Goal: Task Accomplishment & Management: Manage account settings

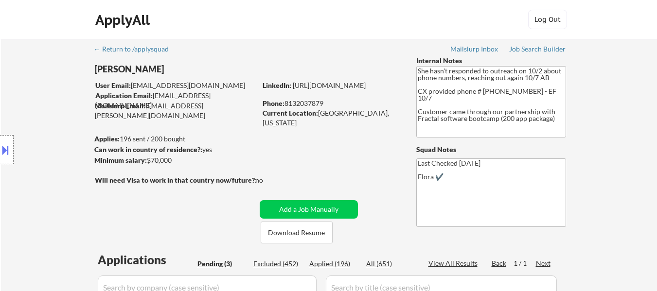
select select ""pending""
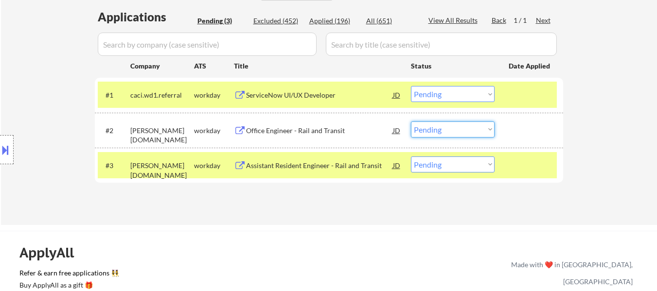
click at [458, 133] on select "Choose an option... Pending Applied Excluded (Questions) Excluded (Expired) Exc…" at bounding box center [453, 129] width 84 height 16
click at [411, 121] on select "Choose an option... Pending Applied Excluded (Questions) Excluded (Expired) Exc…" at bounding box center [453, 129] width 84 height 16
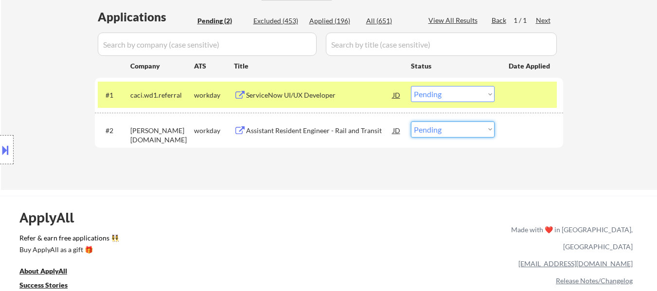
click at [457, 133] on select "Choose an option... Pending Applied Excluded (Questions) Excluded (Expired) Exc…" at bounding box center [453, 129] width 84 height 16
select select ""excluded__bad_match_""
click at [411, 121] on select "Choose an option... Pending Applied Excluded (Questions) Excluded (Expired) Exc…" at bounding box center [453, 129] width 84 height 16
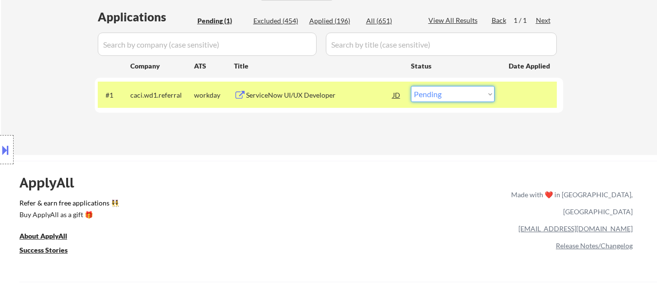
click at [448, 95] on select "Choose an option... Pending Applied Excluded (Questions) Excluded (Expired) Exc…" at bounding box center [453, 94] width 84 height 16
select select ""excluded__bad_match_""
click at [411, 86] on select "Choose an option... Pending Applied Excluded (Questions) Excluded (Expired) Exc…" at bounding box center [453, 94] width 84 height 16
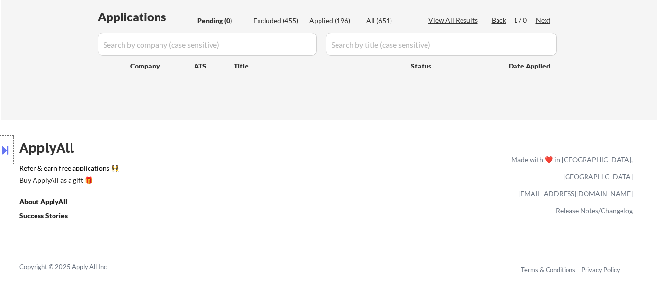
type textarea "Last Checked 09/01/2025 Flora ✔️"
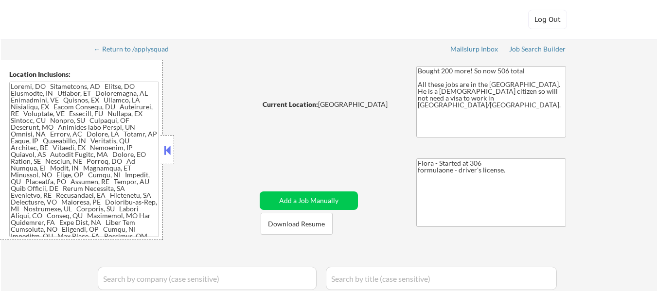
select select ""pending""
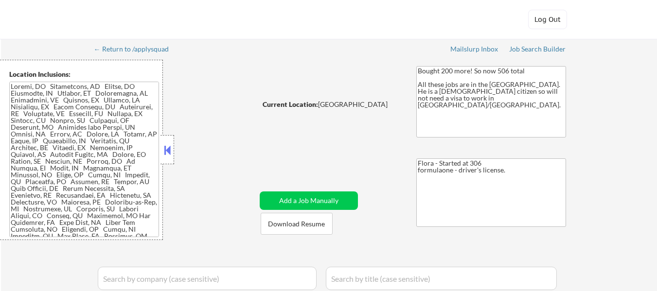
select select ""pending""
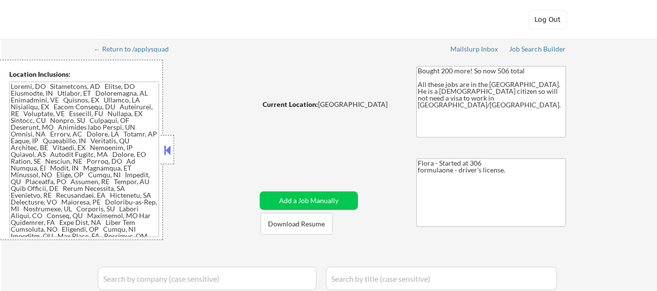
select select ""pending""
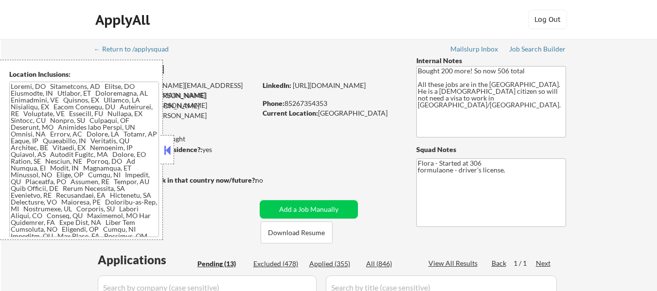
click at [169, 146] on button at bounding box center [167, 150] width 11 height 15
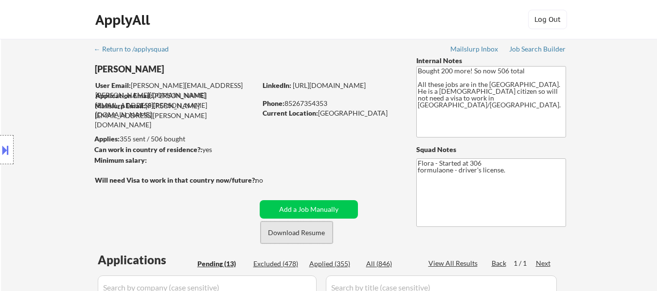
click at [281, 229] on button "Download Resume" at bounding box center [296, 233] width 72 height 22
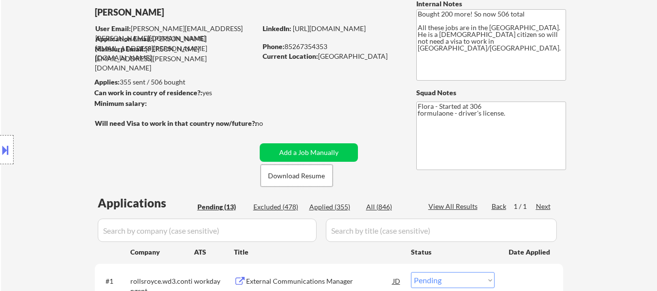
scroll to position [146, 0]
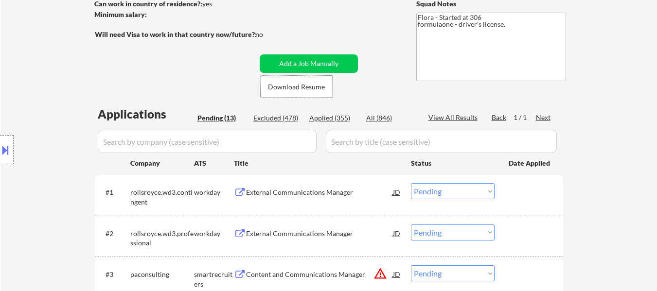
click at [337, 195] on div "External Communications Manager" at bounding box center [319, 193] width 147 height 10
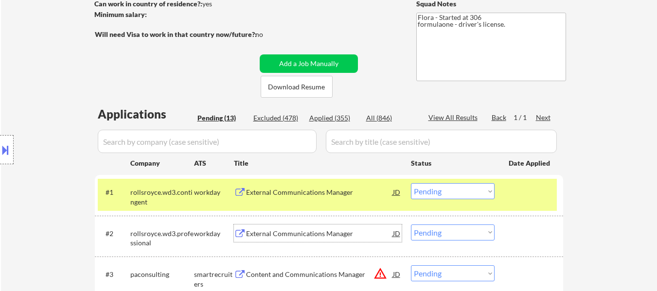
click at [324, 235] on div "External Communications Manager" at bounding box center [319, 234] width 147 height 10
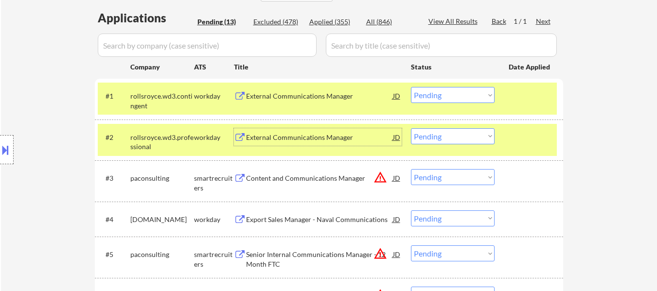
scroll to position [243, 0]
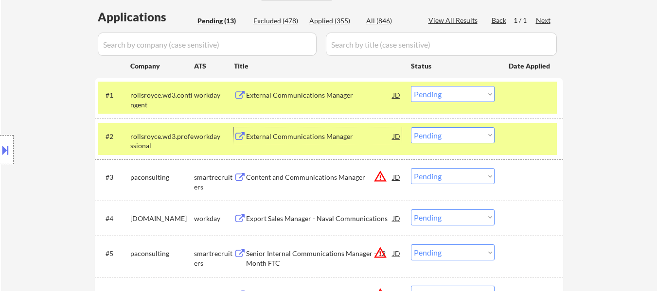
click at [336, 187] on div "#3 paconsulting smartrecruiters Content and Communications Manager JD warning_a…" at bounding box center [327, 180] width 459 height 32
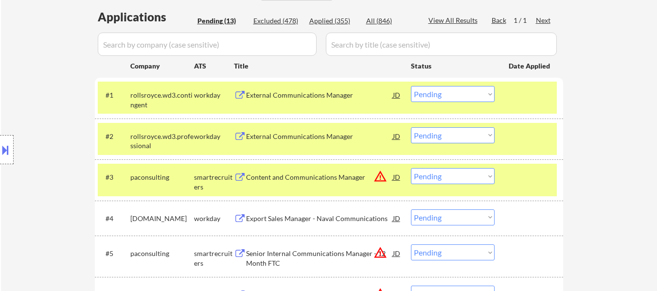
click at [553, 174] on div "#3 paconsulting smartrecruiters Content and Communications Manager JD warning_a…" at bounding box center [327, 180] width 459 height 32
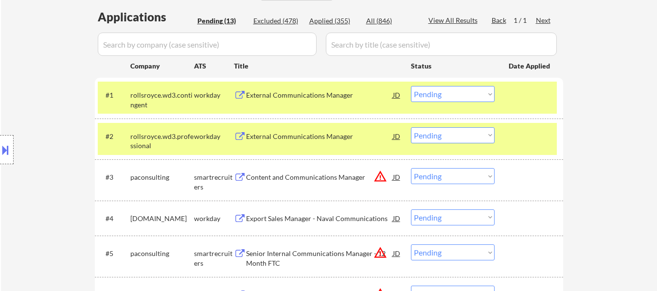
click at [331, 178] on div "Content and Communications Manager" at bounding box center [319, 178] width 147 height 10
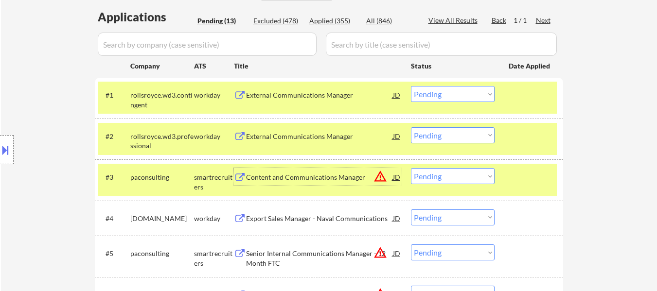
click at [432, 92] on select "Choose an option... Pending Applied Excluded (Questions) Excluded (Expired) Exc…" at bounding box center [453, 94] width 84 height 16
click at [411, 86] on select "Choose an option... Pending Applied Excluded (Questions) Excluded (Expired) Exc…" at bounding box center [453, 94] width 84 height 16
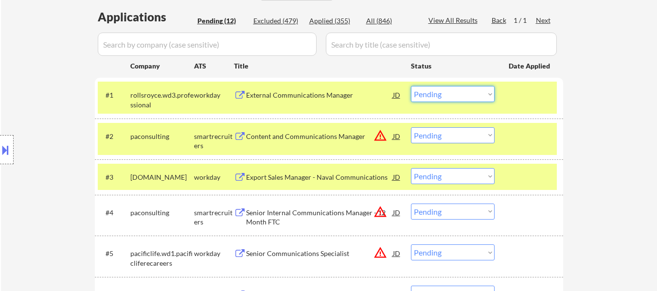
click at [465, 90] on select "Choose an option... Pending Applied Excluded (Questions) Excluded (Expired) Exc…" at bounding box center [453, 94] width 84 height 16
click at [411, 86] on select "Choose an option... Pending Applied Excluded (Questions) Excluded (Expired) Exc…" at bounding box center [453, 94] width 84 height 16
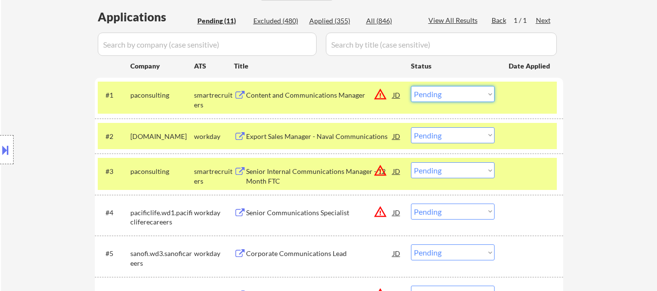
click at [443, 96] on select "Choose an option... Pending Applied Excluded (Questions) Excluded (Expired) Exc…" at bounding box center [453, 94] width 84 height 16
click at [411, 86] on select "Choose an option... Pending Applied Excluded (Questions) Excluded (Expired) Exc…" at bounding box center [453, 94] width 84 height 16
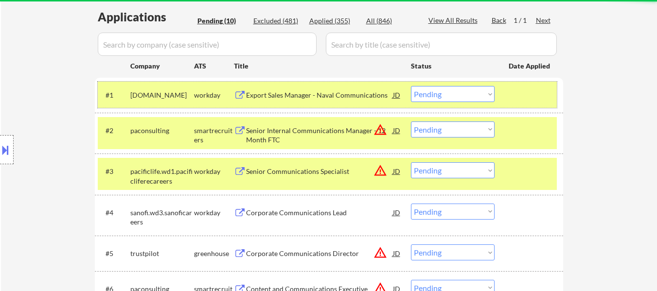
click at [509, 95] on div at bounding box center [529, 94] width 43 height 17
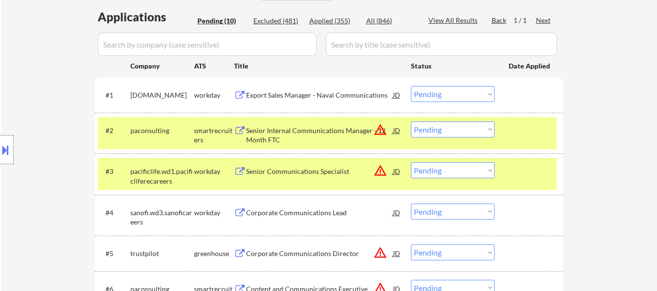
click at [329, 94] on div "Export Sales Manager - Naval Communications" at bounding box center [319, 95] width 147 height 10
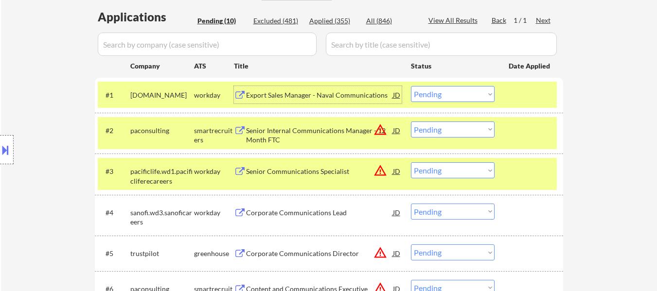
click at [523, 131] on div at bounding box center [529, 129] width 43 height 17
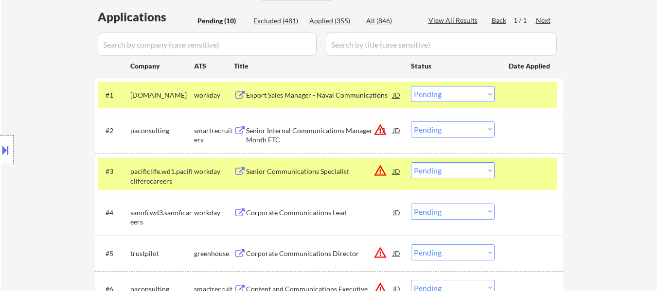
click at [312, 134] on div "Senior Internal Communications Manager - 12 Month FTC" at bounding box center [319, 135] width 147 height 19
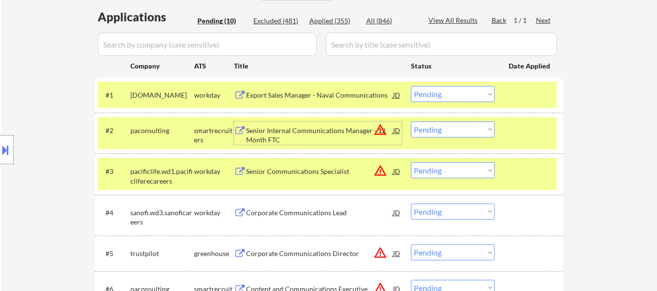
click at [506, 173] on div "#3 pacificlife.wd1.pacificliferecareers workday Senior Communications Specialis…" at bounding box center [327, 174] width 459 height 32
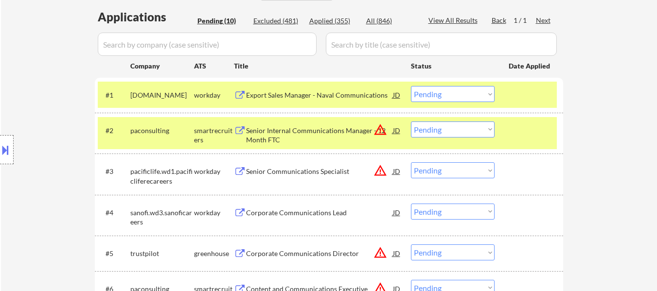
click at [307, 173] on div "Senior Communications Specialist" at bounding box center [319, 172] width 147 height 10
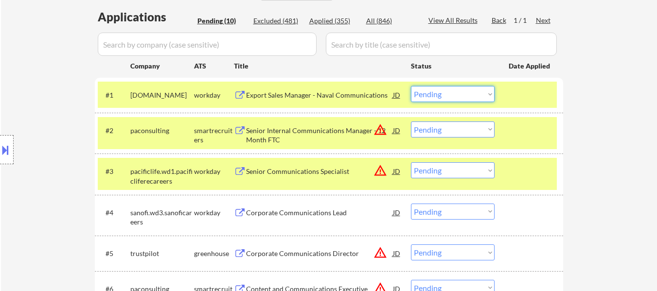
click at [443, 94] on select "Choose an option... Pending Applied Excluded (Questions) Excluded (Expired) Exc…" at bounding box center [453, 94] width 84 height 16
click at [411, 86] on select "Choose an option... Pending Applied Excluded (Questions) Excluded (Expired) Exc…" at bounding box center [453, 94] width 84 height 16
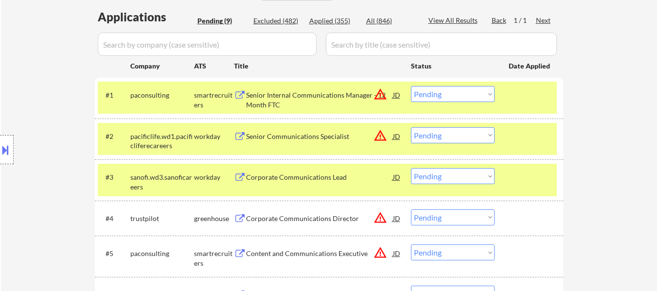
click at [478, 86] on div "#1 paconsulting smartrecruiters Senior Internal Communications Manager - 12 Mon…" at bounding box center [327, 98] width 459 height 32
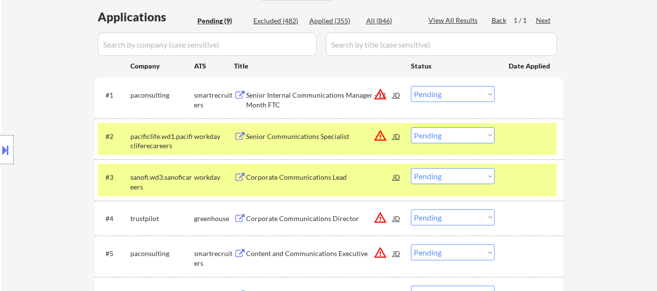
click at [469, 89] on select "Choose an option... Pending Applied Excluded (Questions) Excluded (Expired) Exc…" at bounding box center [453, 94] width 84 height 16
click at [411, 86] on select "Choose an option... Pending Applied Excluded (Questions) Excluded (Expired) Exc…" at bounding box center [453, 94] width 84 height 16
select select ""pending""
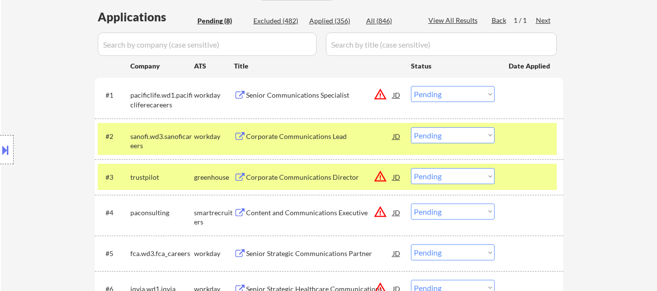
drag, startPoint x: 539, startPoint y: 181, endPoint x: 537, endPoint y: 161, distance: 19.6
click at [539, 179] on div at bounding box center [529, 176] width 43 height 17
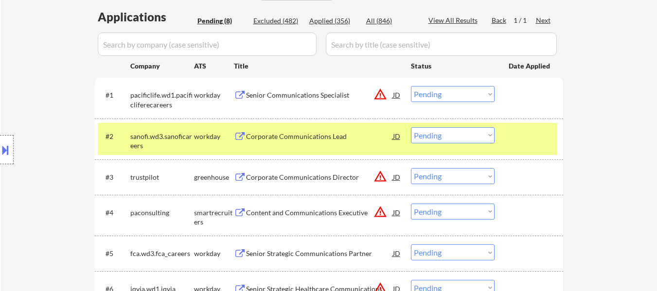
click at [528, 144] on div at bounding box center [529, 135] width 43 height 17
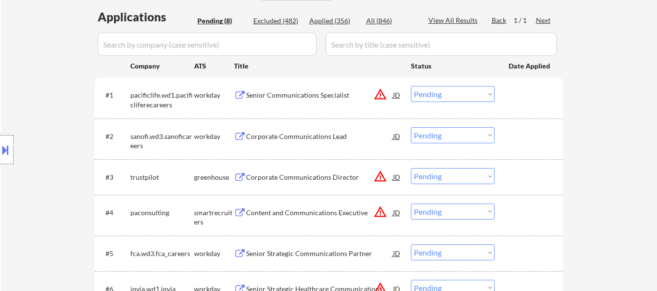
click at [303, 138] on div "Corporate Communications Lead" at bounding box center [319, 137] width 147 height 10
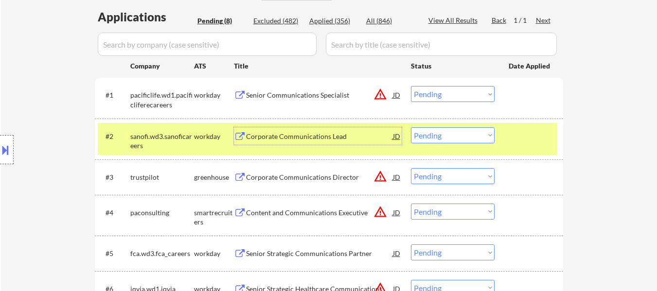
click at [536, 168] on div at bounding box center [529, 176] width 43 height 17
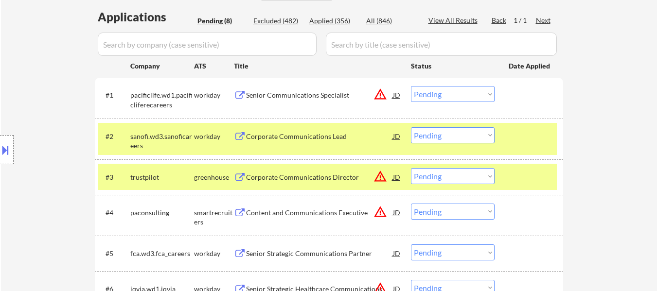
click at [293, 169] on div "Corporate Communications Director" at bounding box center [319, 176] width 147 height 17
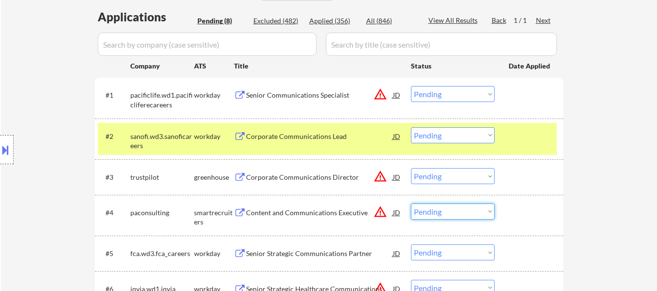
click at [447, 211] on select "Choose an option... Pending Applied Excluded (Questions) Excluded (Expired) Exc…" at bounding box center [453, 212] width 84 height 16
click at [411, 204] on select "Choose an option... Pending Applied Excluded (Questions) Excluded (Expired) Exc…" at bounding box center [453, 212] width 84 height 16
select select ""pending""
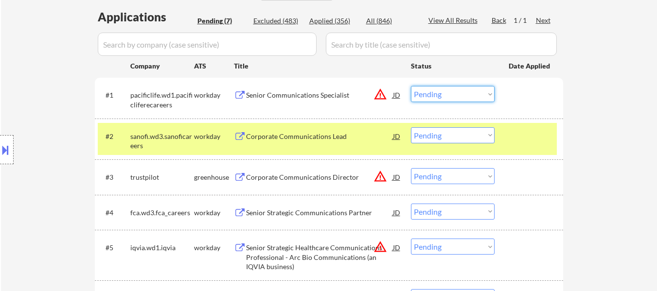
click at [451, 93] on select "Choose an option... Pending Applied Excluded (Questions) Excluded (Expired) Exc…" at bounding box center [453, 94] width 84 height 16
click at [411, 86] on select "Choose an option... Pending Applied Excluded (Questions) Excluded (Expired) Exc…" at bounding box center [453, 94] width 84 height 16
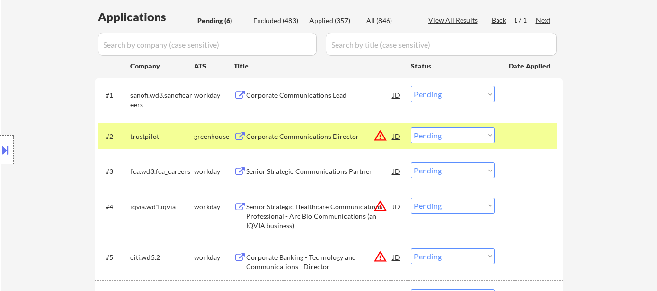
click at [439, 92] on select "Choose an option... Pending Applied Excluded (Questions) Excluded (Expired) Exc…" at bounding box center [453, 94] width 84 height 16
click at [411, 86] on select "Choose an option... Pending Applied Excluded (Questions) Excluded (Expired) Exc…" at bounding box center [453, 94] width 84 height 16
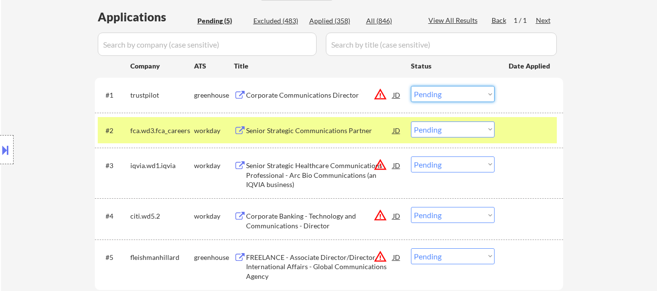
click at [432, 96] on select "Choose an option... Pending Applied Excluded (Questions) Excluded (Expired) Exc…" at bounding box center [453, 94] width 84 height 16
click at [411, 86] on select "Choose an option... Pending Applied Excluded (Questions) Excluded (Expired) Exc…" at bounding box center [453, 94] width 84 height 16
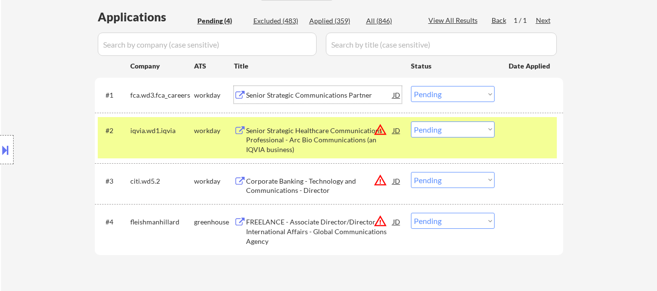
click at [351, 92] on div "Senior Strategic Communications Partner" at bounding box center [319, 95] width 147 height 10
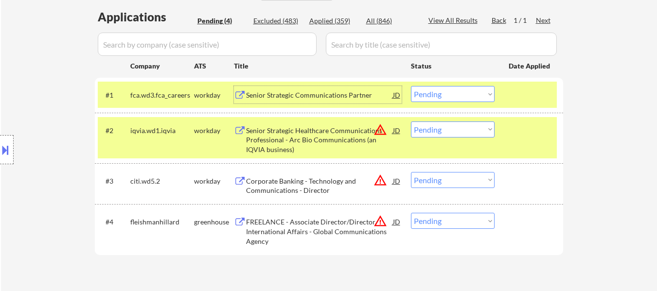
click at [504, 135] on div "#2 iqvia.wd1.iqvia workday Senior Strategic Healthcare Communications Professio…" at bounding box center [327, 138] width 459 height 42
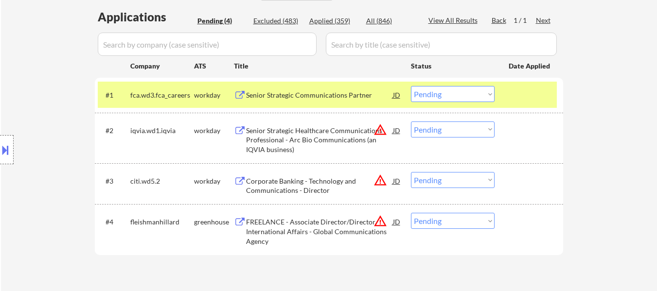
click at [331, 138] on div "Senior Strategic Healthcare Communications Professional - Arc Bio Communication…" at bounding box center [319, 140] width 147 height 29
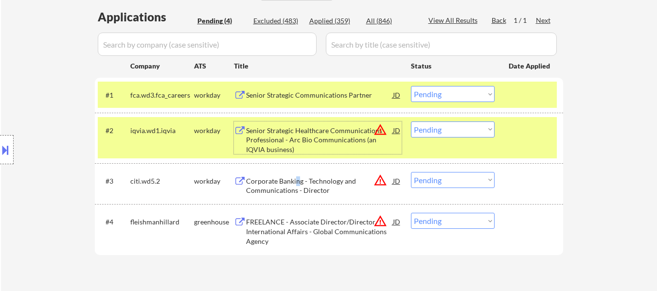
click at [297, 182] on div "Corporate Banking - Technology and Communications - Director" at bounding box center [319, 185] width 147 height 19
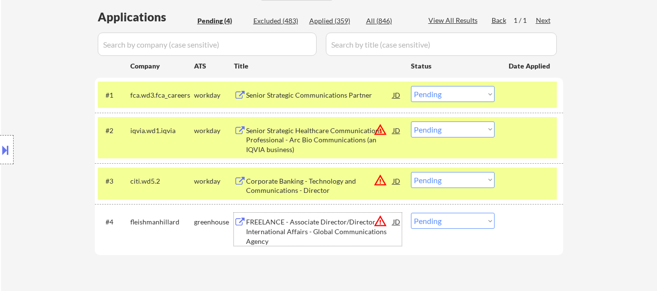
click at [296, 228] on div "FREELANCE - Associate Director/Director, International Affairs - Global Communi…" at bounding box center [319, 231] width 147 height 29
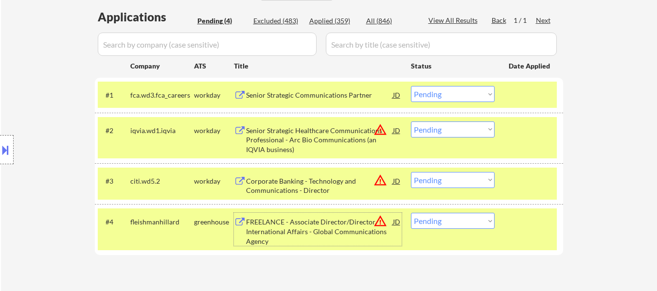
click at [433, 92] on select "Choose an option... Pending Applied Excluded (Questions) Excluded (Expired) Exc…" at bounding box center [453, 94] width 84 height 16
click at [411, 86] on select "Choose an option... Pending Applied Excluded (Questions) Excluded (Expired) Exc…" at bounding box center [453, 94] width 84 height 16
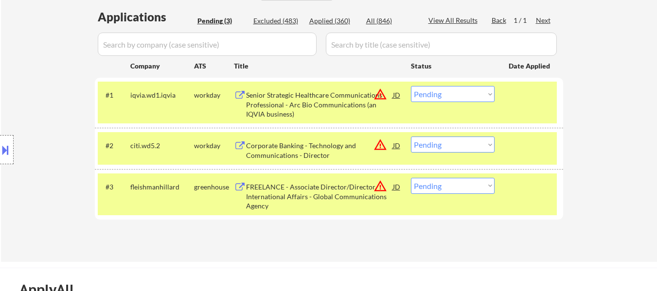
click at [441, 89] on select "Choose an option... Pending Applied Excluded (Questions) Excluded (Expired) Exc…" at bounding box center [453, 94] width 84 height 16
click at [411, 86] on select "Choose an option... Pending Applied Excluded (Questions) Excluded (Expired) Exc…" at bounding box center [453, 94] width 84 height 16
select select ""pending""
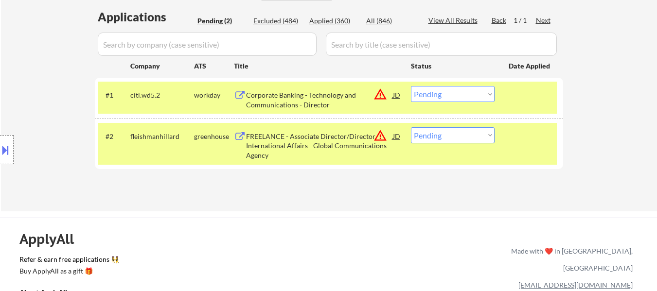
click at [435, 139] on select "Choose an option... Pending Applied Excluded (Questions) Excluded (Expired) Exc…" at bounding box center [453, 135] width 84 height 16
select select ""excluded__expired_""
click at [411, 127] on select "Choose an option... Pending Applied Excluded (Questions) Excluded (Expired) Exc…" at bounding box center [453, 135] width 84 height 16
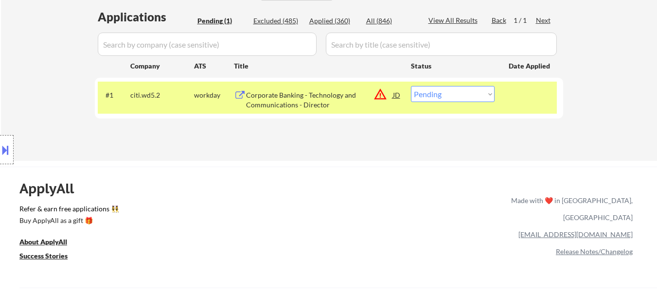
click at [442, 92] on select "Choose an option... Pending Applied Excluded (Questions) Excluded (Expired) Exc…" at bounding box center [453, 94] width 84 height 16
select select ""excluded__bad_match_""
click at [411, 86] on select "Choose an option... Pending Applied Excluded (Questions) Excluded (Expired) Exc…" at bounding box center [453, 94] width 84 height 16
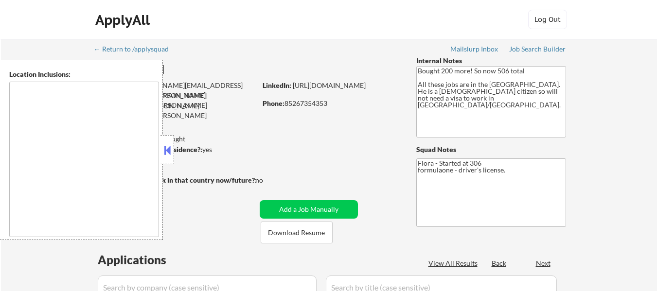
type textarea "[GEOGRAPHIC_DATA], [GEOGRAPHIC_DATA] [GEOGRAPHIC_DATA], [GEOGRAPHIC_DATA] [GEOG…"
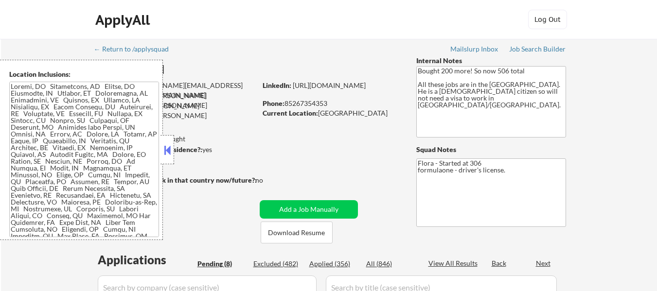
select select ""pending""
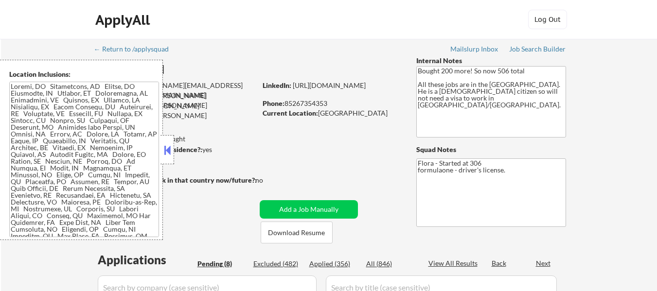
select select ""pending""
click at [338, 261] on div "Applied (356)" at bounding box center [333, 264] width 49 height 10
click at [167, 153] on button at bounding box center [167, 150] width 11 height 15
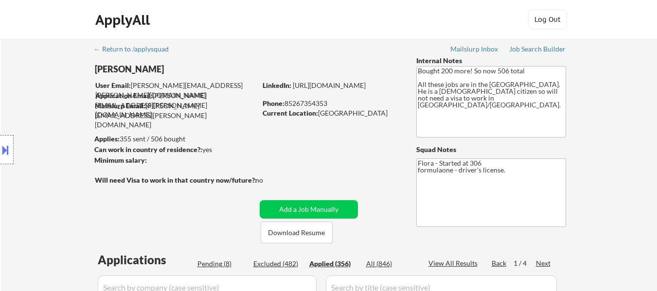
select select ""applied""
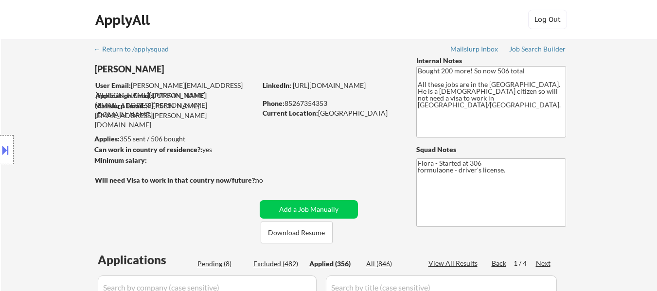
select select ""applied""
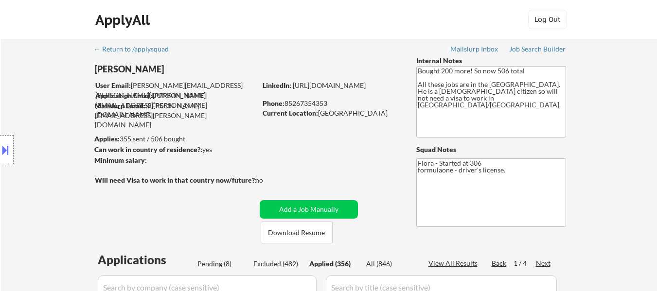
select select ""applied""
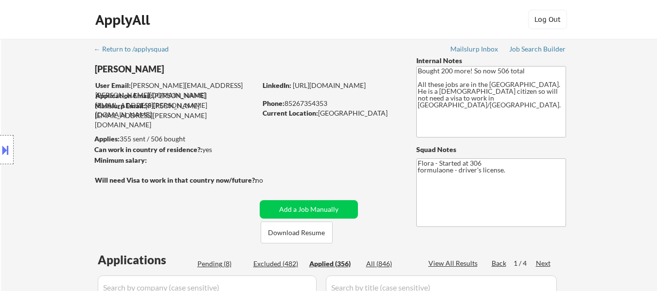
select select ""applied""
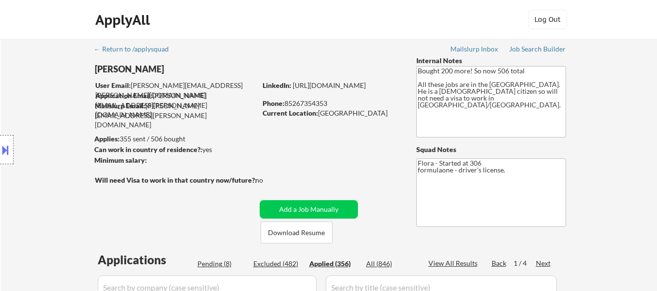
select select ""applied""
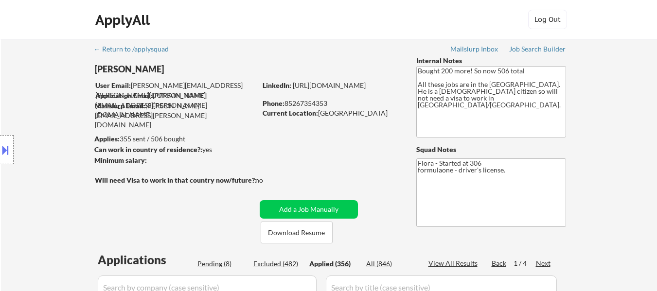
select select ""applied""
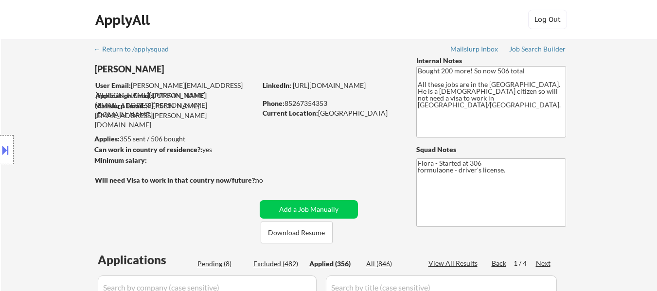
select select ""applied""
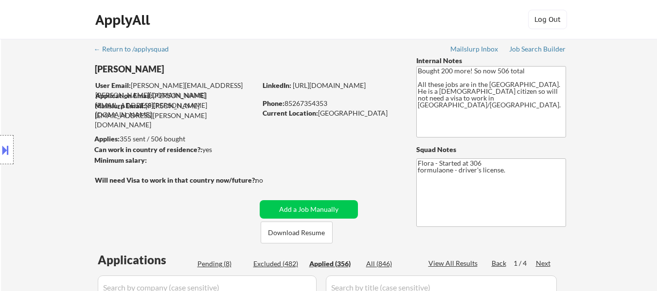
select select ""applied""
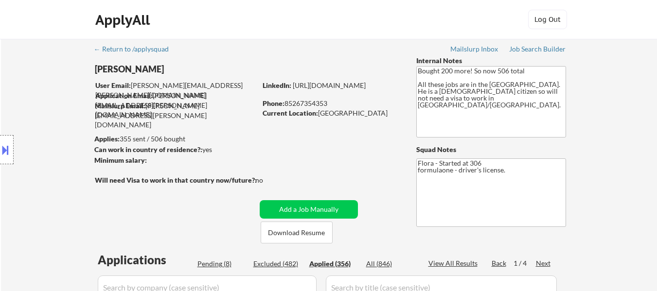
select select ""applied""
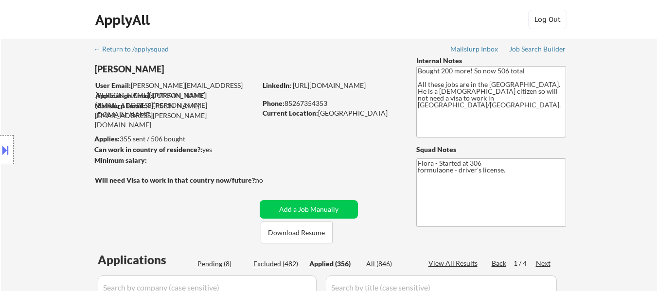
select select ""applied""
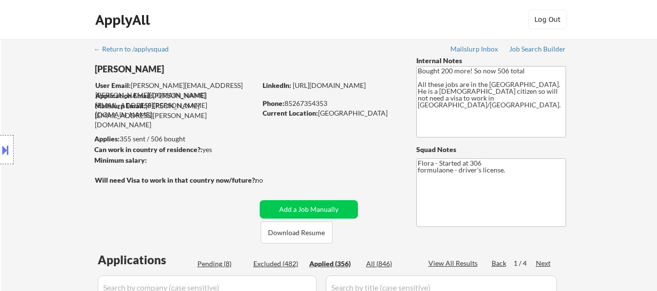
select select ""applied""
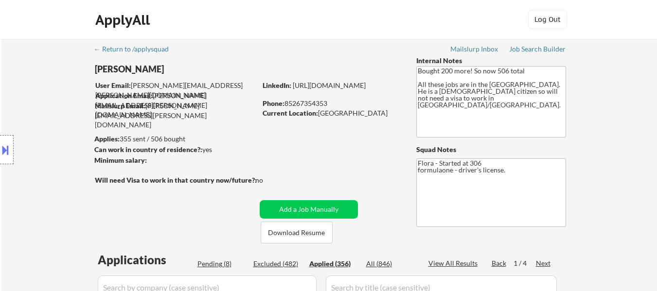
select select ""applied""
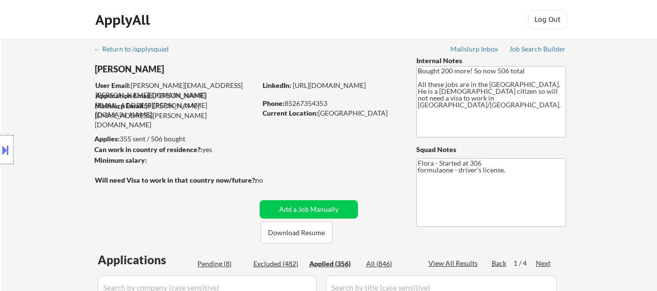
select select ""applied""
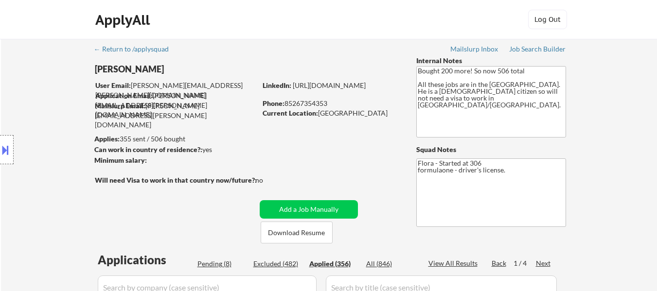
select select ""applied""
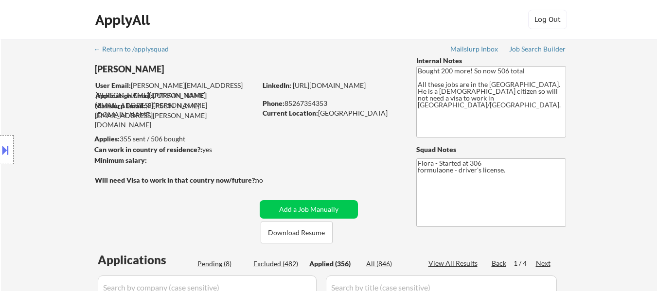
select select ""applied""
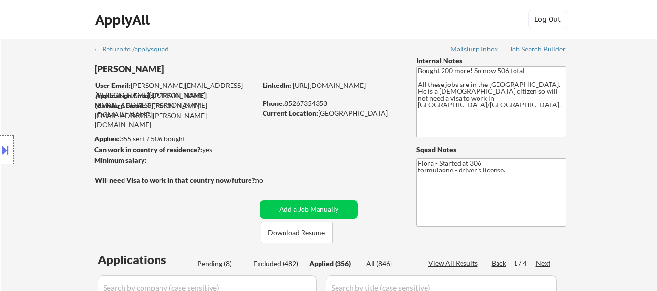
select select ""applied""
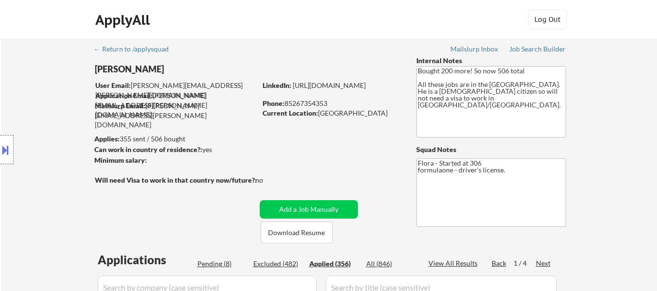
select select ""applied""
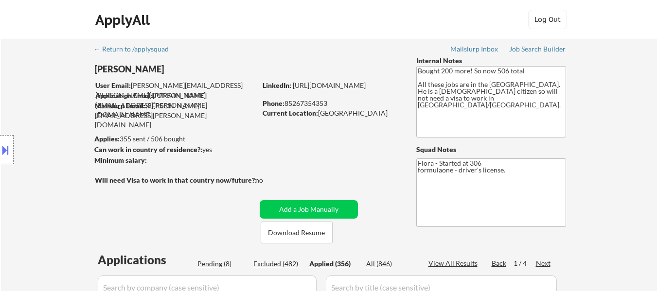
select select ""applied""
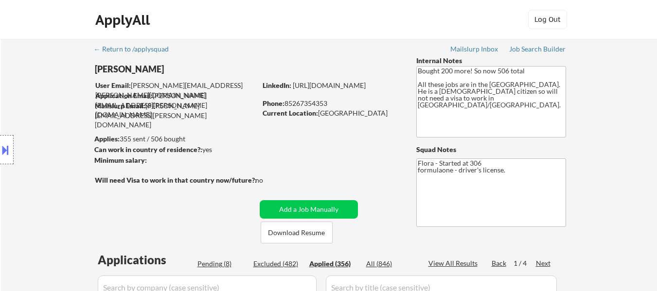
select select ""applied""
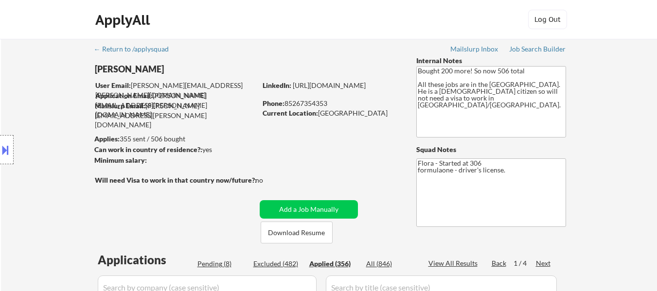
select select ""applied""
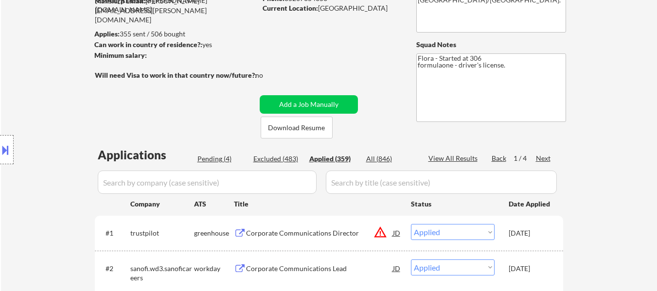
scroll to position [97, 0]
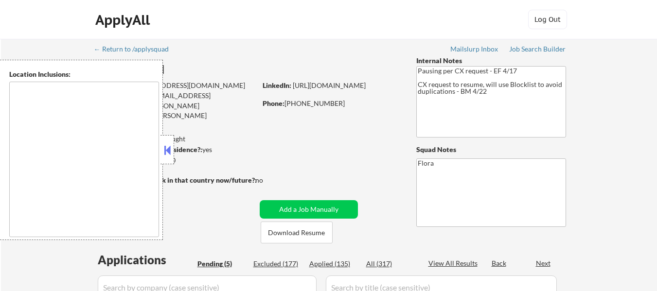
select select ""pending""
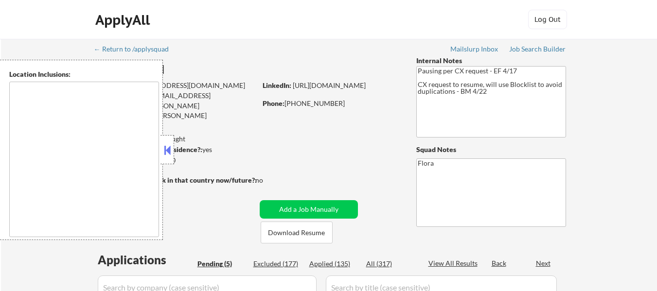
type textarea "Raleigh, NC Cary, NC Morrisville, NC Apex, NC Garner, NC Wake Forest, NC Holly …"
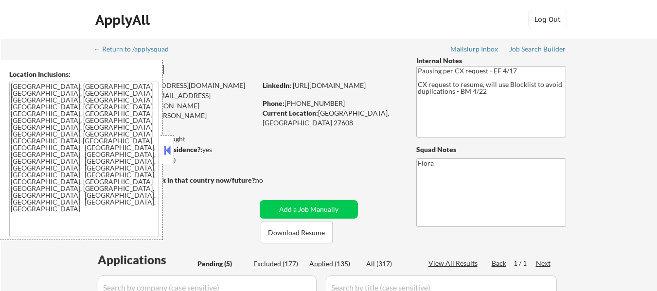
click at [170, 151] on button at bounding box center [167, 150] width 11 height 15
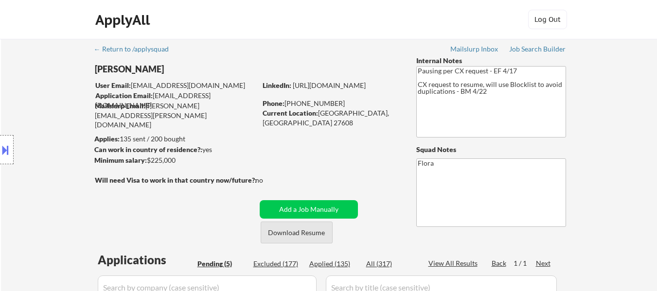
click at [308, 236] on button "Download Resume" at bounding box center [296, 233] width 72 height 22
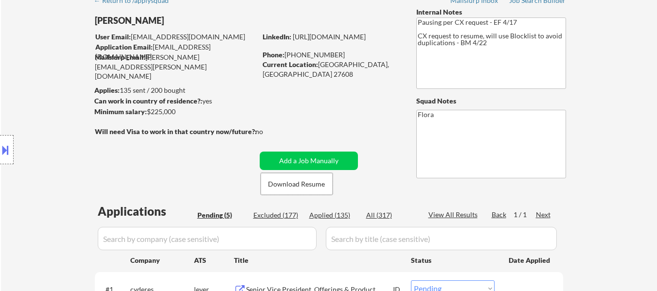
scroll to position [97, 0]
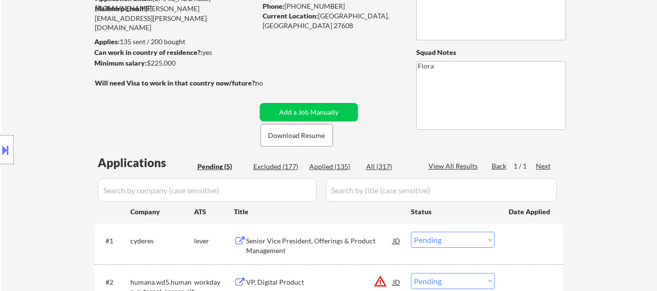
click at [314, 240] on div "Senior Vice President, Offerings & Product Management" at bounding box center [319, 245] width 147 height 19
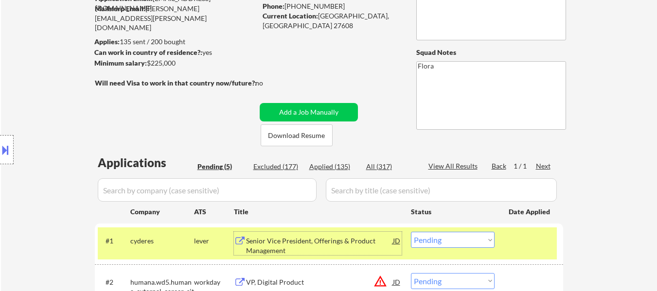
scroll to position [194, 0]
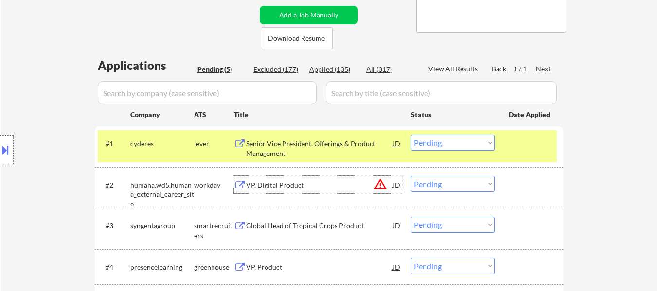
click at [264, 183] on div "VP, Digital Product" at bounding box center [319, 185] width 147 height 10
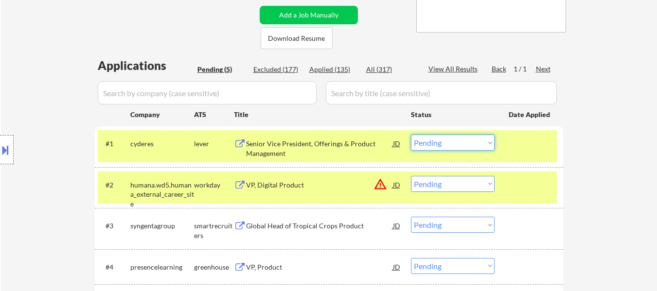
click at [446, 143] on select "Choose an option... Pending Applied Excluded (Questions) Excluded (Expired) Exc…" at bounding box center [453, 143] width 84 height 16
click at [411, 135] on select "Choose an option... Pending Applied Excluded (Questions) Excluded (Expired) Exc…" at bounding box center [453, 143] width 84 height 16
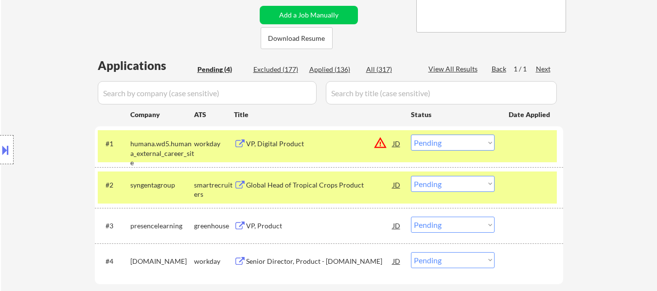
click at [450, 139] on select "Choose an option... Pending Applied Excluded (Questions) Excluded (Expired) Exc…" at bounding box center [453, 143] width 84 height 16
click at [594, 173] on div "← Return to /applysquad Mailslurp Inbox Job Search Builder Ryan Gibbs User Emai…" at bounding box center [329, 85] width 656 height 482
click at [459, 140] on select "Choose an option... Pending Applied Excluded (Questions) Excluded (Expired) Exc…" at bounding box center [453, 143] width 84 height 16
click at [411, 135] on select "Choose an option... Pending Applied Excluded (Questions) Excluded (Expired) Exc…" at bounding box center [453, 143] width 84 height 16
click at [287, 184] on div "Global Head of Tropical Crops Product" at bounding box center [319, 185] width 147 height 10
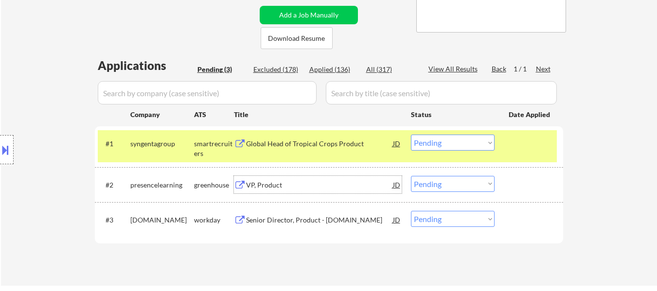
click at [437, 143] on select "Choose an option... Pending Applied Excluded (Questions) Excluded (Expired) Exc…" at bounding box center [453, 143] width 84 height 16
click at [411, 135] on select "Choose an option... Pending Applied Excluded (Questions) Excluded (Expired) Exc…" at bounding box center [453, 143] width 84 height 16
click at [278, 187] on div "VP, Product" at bounding box center [319, 185] width 147 height 10
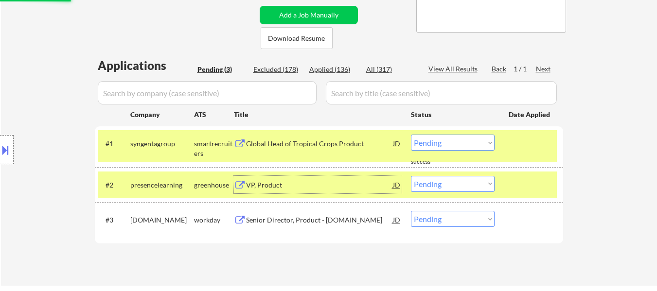
click at [294, 222] on div "← Return to /applysquad Mailslurp Inbox Job Search Builder Ryan Gibbs User Emai…" at bounding box center [329, 60] width 485 height 433
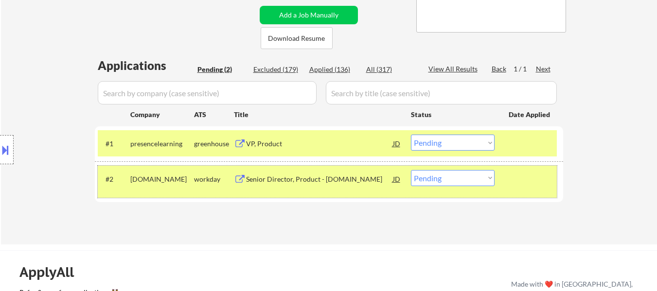
click at [302, 188] on div "#2 collegeboard.wd1.careers workday Senior Director, Product - BigFuture.org JD…" at bounding box center [327, 182] width 459 height 32
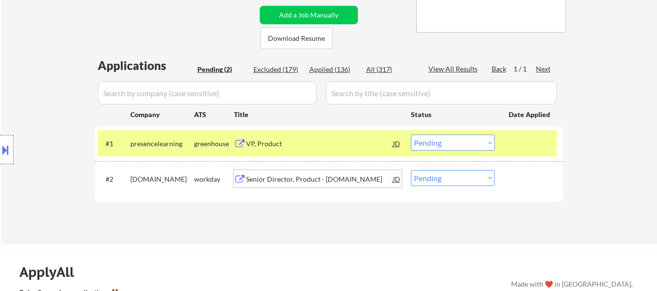
click at [317, 173] on div "Senior Director, Product - [DOMAIN_NAME]" at bounding box center [319, 178] width 147 height 17
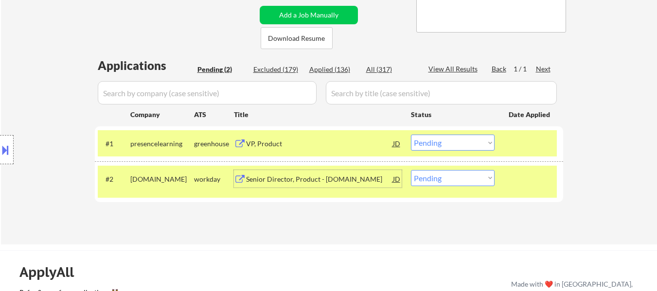
click at [452, 142] on select "Choose an option... Pending Applied Excluded (Questions) Excluded (Expired) Exc…" at bounding box center [453, 143] width 84 height 16
click at [411, 135] on select "Choose an option... Pending Applied Excluded (Questions) Excluded (Expired) Exc…" at bounding box center [453, 143] width 84 height 16
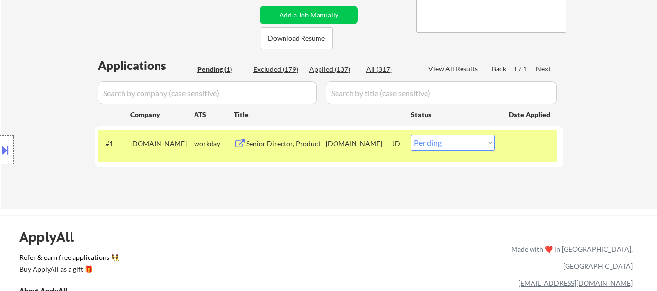
click at [460, 146] on select "Choose an option... Pending Applied Excluded (Questions) Excluded (Expired) Exc…" at bounding box center [453, 143] width 84 height 16
select select ""excluded__salary_""
click at [411, 135] on select "Choose an option... Pending Applied Excluded (Questions) Excluded (Expired) Exc…" at bounding box center [453, 143] width 84 height 16
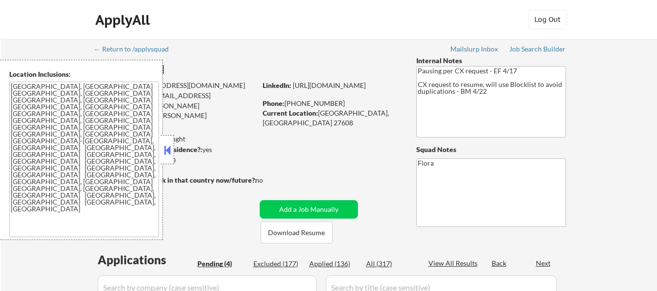
select select ""pending""
click at [168, 152] on button at bounding box center [167, 150] width 11 height 15
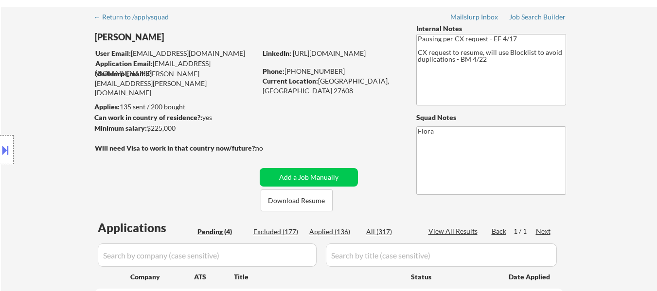
scroll to position [49, 0]
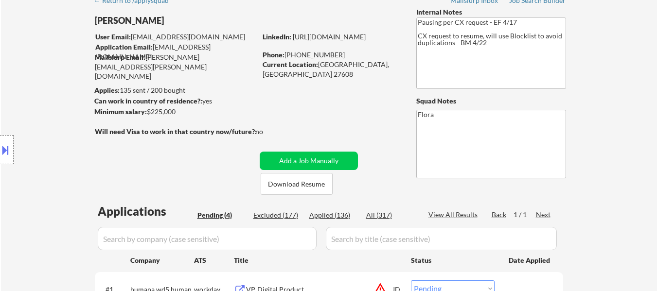
click at [340, 219] on div "Applied (136)" at bounding box center [333, 215] width 49 height 10
select select ""applied""
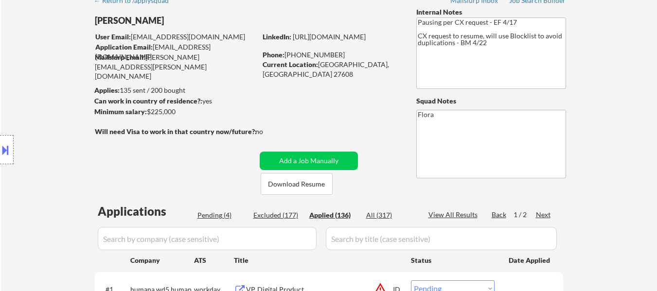
select select ""applied""
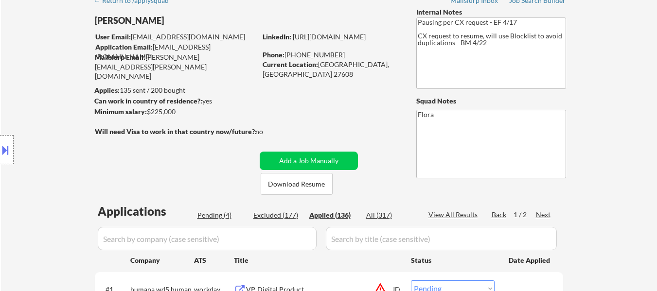
select select ""applied""
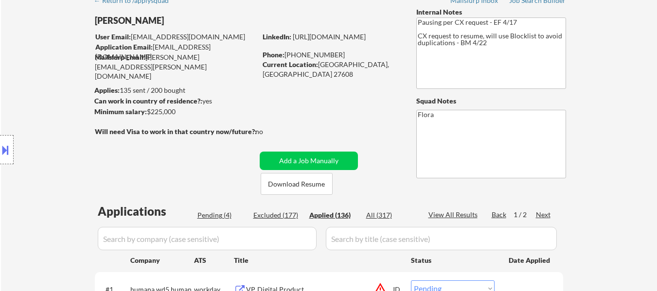
select select ""applied""
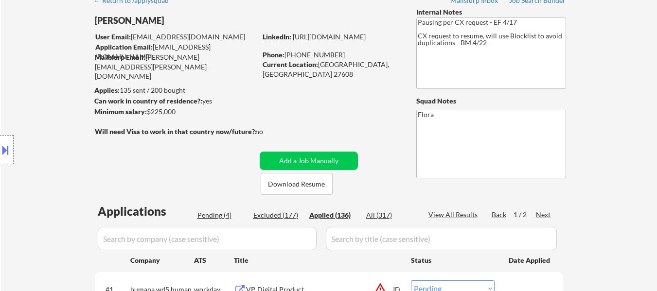
select select ""applied""
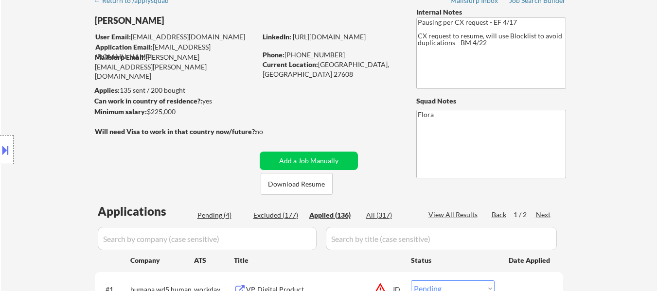
select select ""applied""
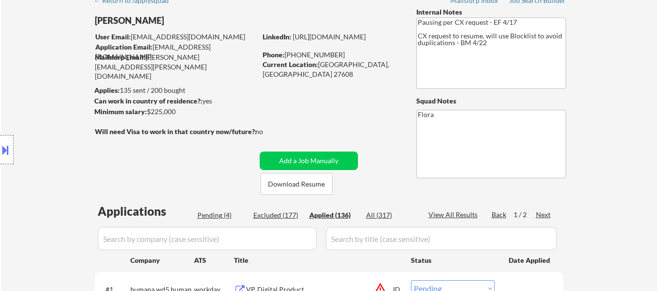
select select ""applied""
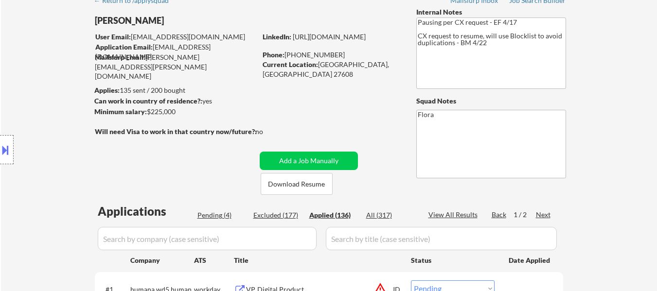
select select ""applied""
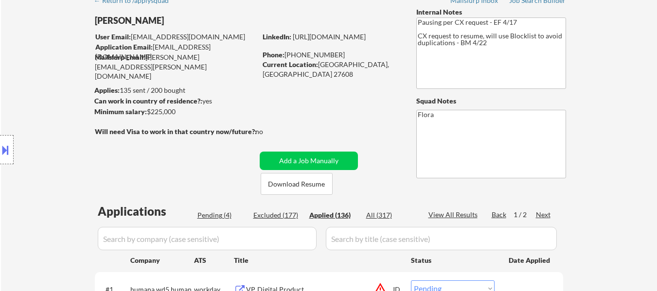
select select ""applied""
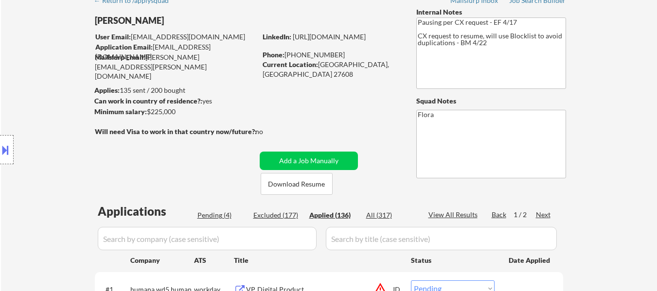
select select ""applied""
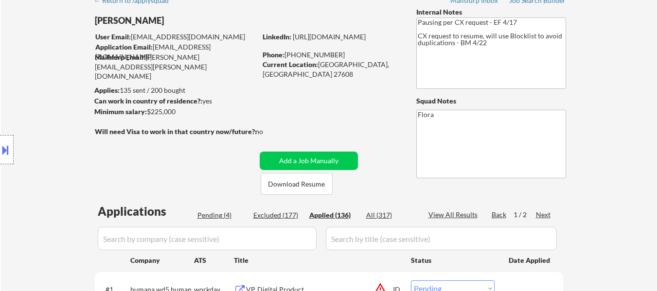
select select ""applied""
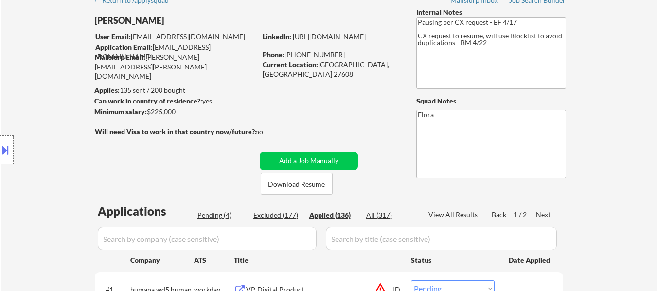
select select ""applied""
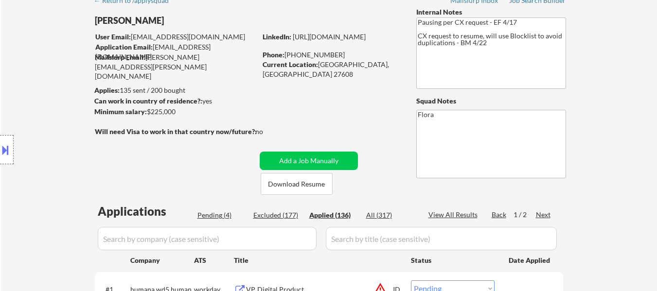
select select ""applied""
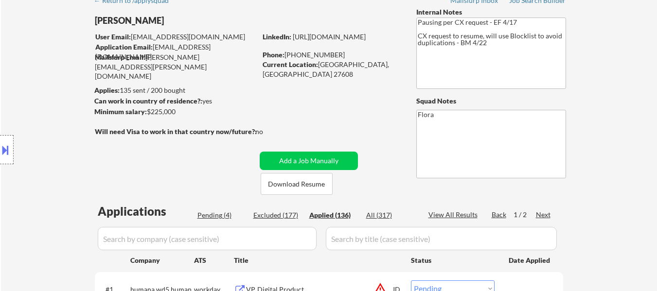
select select ""applied""
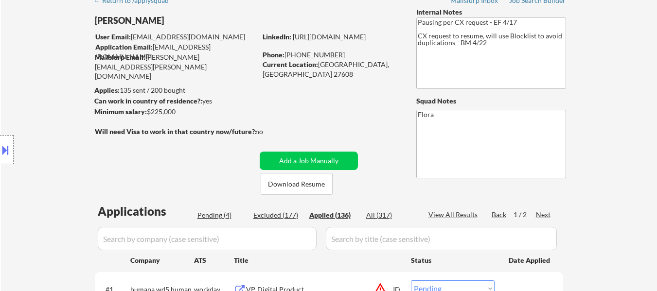
select select ""applied""
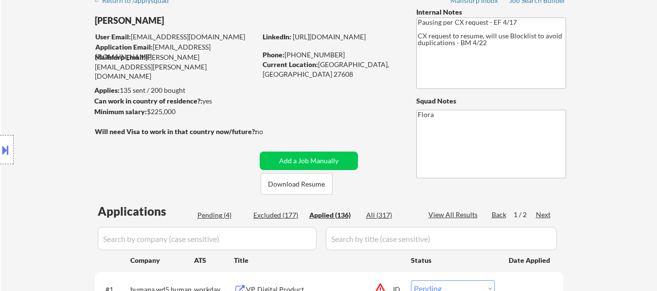
select select ""applied""
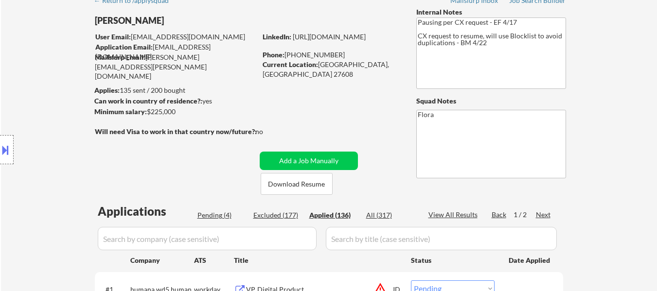
select select ""applied""
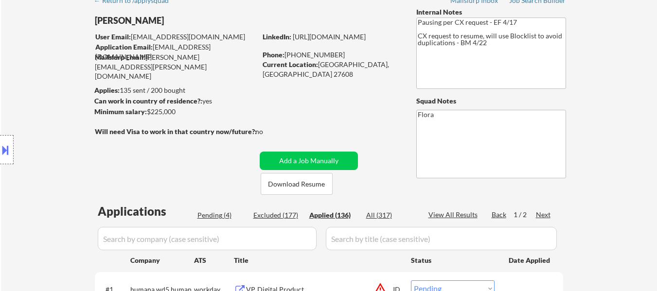
select select ""applied""
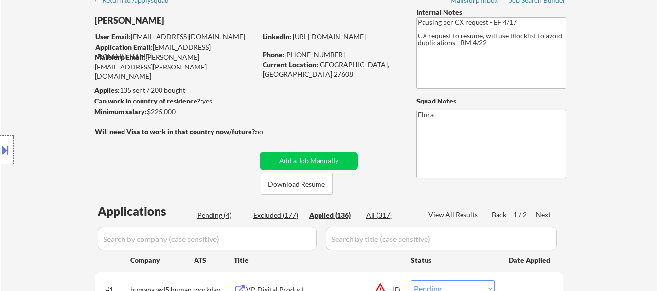
select select ""applied""
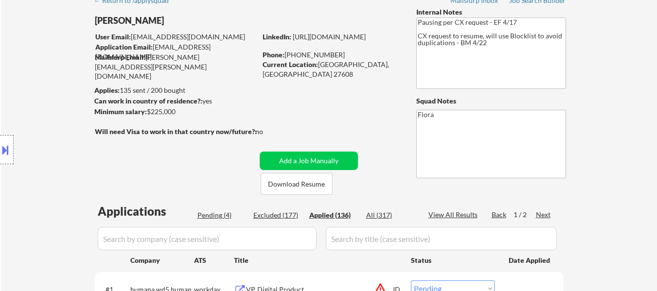
select select ""applied""
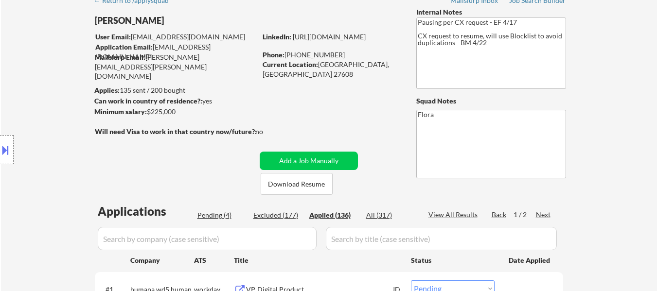
select select ""applied""
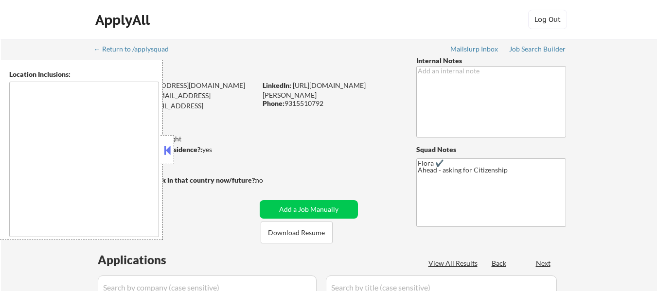
select select ""pending""
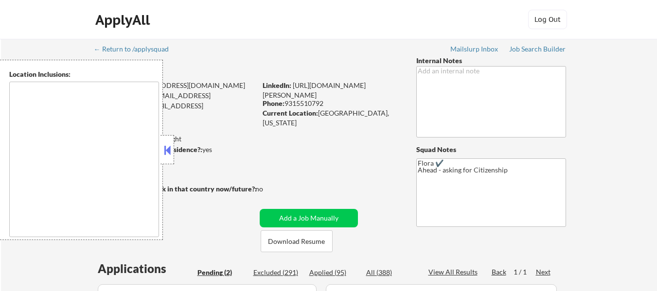
click at [169, 142] on div at bounding box center [167, 149] width 14 height 29
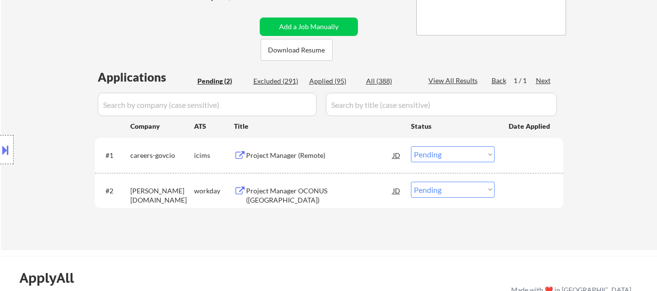
scroll to position [194, 0]
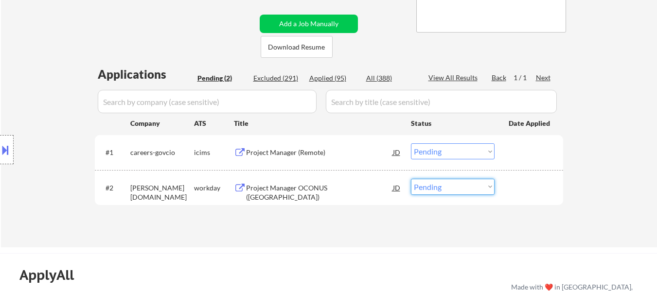
click at [442, 190] on select "Choose an option... Pending Applied Excluded (Questions) Excluded (Expired) Exc…" at bounding box center [453, 187] width 84 height 16
select select ""excluded__location_""
click at [411, 179] on select "Choose an option... Pending Applied Excluded (Questions) Excluded (Expired) Exc…" at bounding box center [453, 187] width 84 height 16
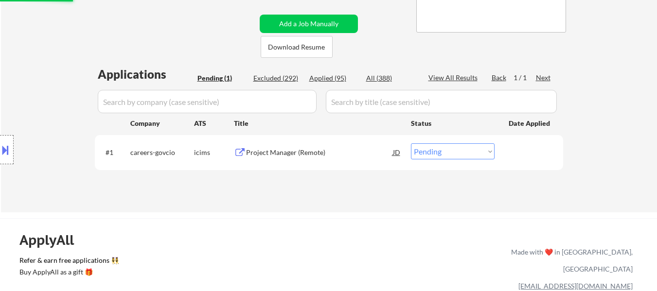
click at [296, 148] on div "Project Manager (Remote)" at bounding box center [319, 153] width 147 height 10
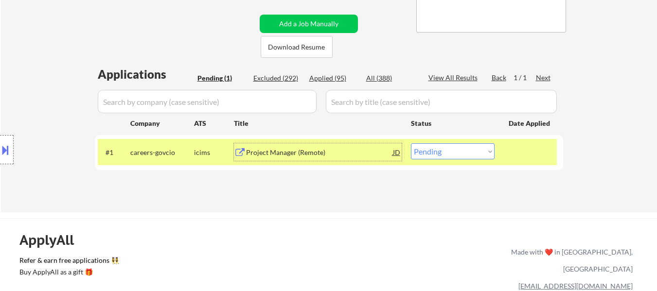
click at [470, 155] on select "Choose an option... Pending Applied Excluded (Questions) Excluded (Expired) Exc…" at bounding box center [453, 151] width 84 height 16
select select ""excluded""
click at [411, 143] on select "Choose an option... Pending Applied Excluded (Questions) Excluded (Expired) Exc…" at bounding box center [453, 151] width 84 height 16
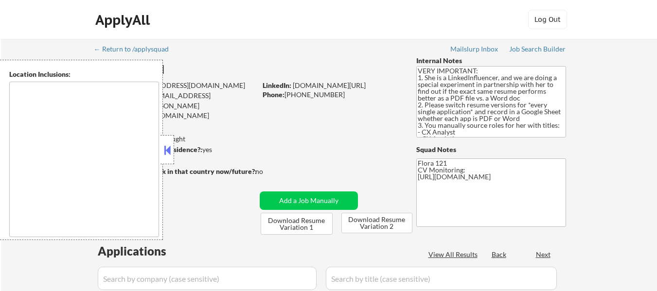
type textarea "[GEOGRAPHIC_DATA], OR [GEOGRAPHIC_DATA], OR [GEOGRAPHIC_DATA], OR [GEOGRAPHIC_D…"
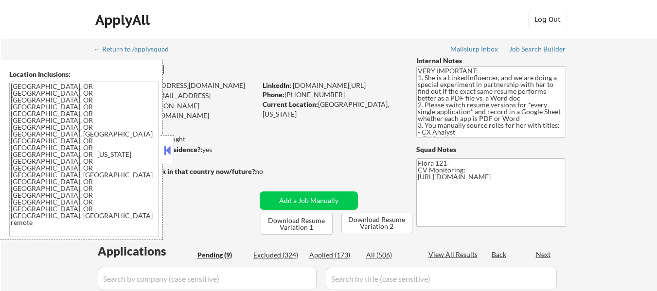
select select ""pending""
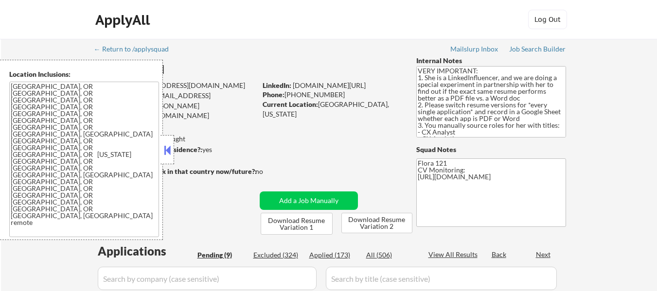
select select ""pending""
click at [169, 152] on button at bounding box center [167, 150] width 11 height 15
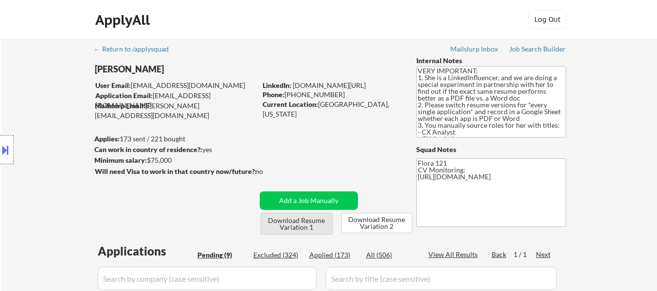
click at [315, 226] on button "Download Resume Variation 1" at bounding box center [296, 224] width 72 height 22
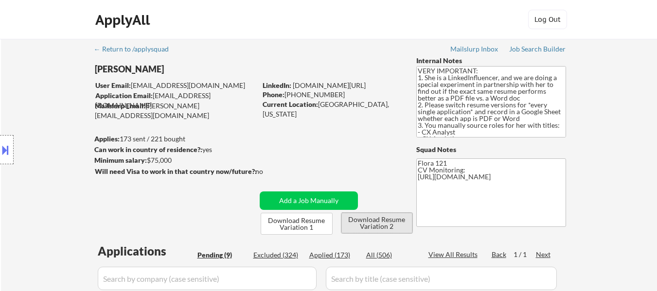
click at [371, 224] on button "Download Resume Variation 2" at bounding box center [376, 223] width 71 height 20
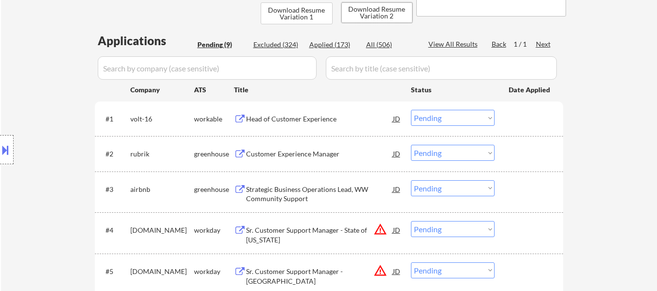
scroll to position [194, 0]
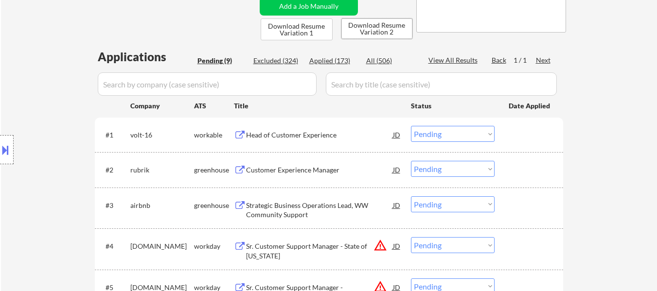
click at [301, 136] on div "Head of Customer Experience" at bounding box center [319, 135] width 147 height 10
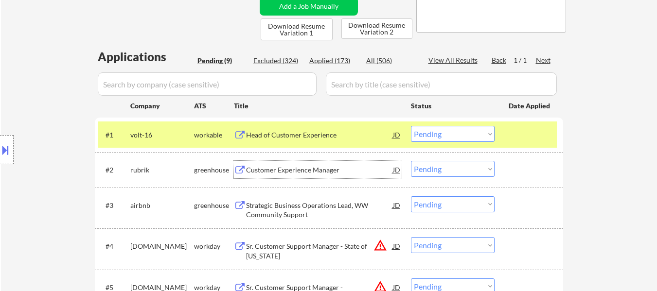
click at [338, 168] on div "Customer Experience Manager" at bounding box center [319, 170] width 147 height 10
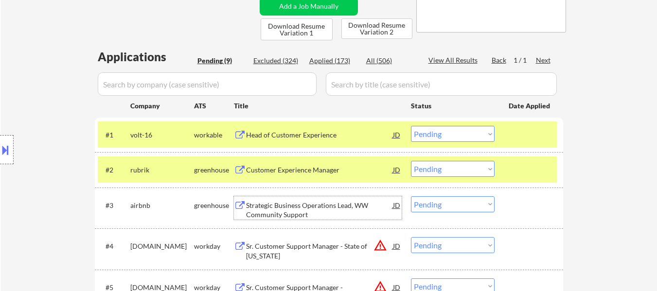
click at [338, 219] on div "Strategic Business Operations Lead, WW Community Support" at bounding box center [319, 210] width 147 height 19
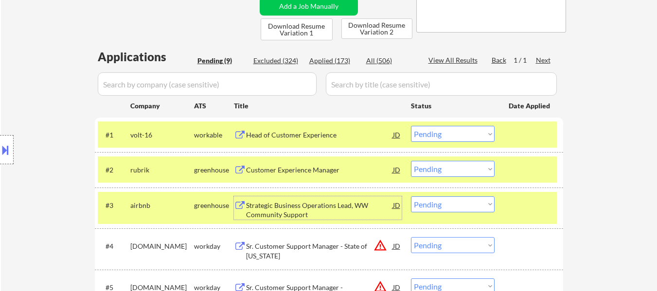
click at [4, 156] on button at bounding box center [5, 150] width 11 height 16
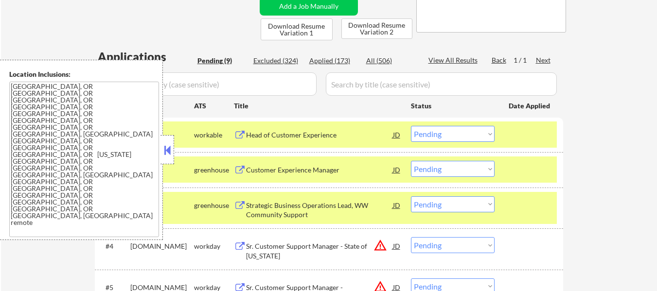
click at [170, 146] on button at bounding box center [167, 150] width 11 height 15
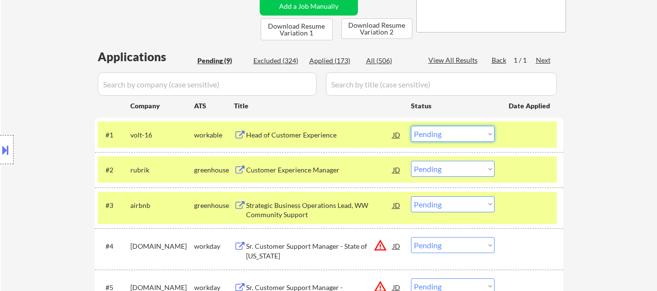
click at [464, 130] on select "Choose an option... Pending Applied Excluded (Questions) Excluded (Expired) Exc…" at bounding box center [453, 134] width 84 height 16
click at [411, 126] on select "Choose an option... Pending Applied Excluded (Questions) Excluded (Expired) Exc…" at bounding box center [453, 134] width 84 height 16
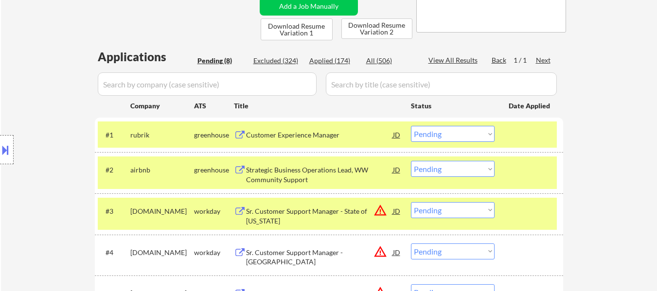
click at [440, 132] on select "Choose an option... Pending Applied Excluded (Questions) Excluded (Expired) Exc…" at bounding box center [453, 134] width 84 height 16
click at [411, 126] on select "Choose an option... Pending Applied Excluded (Questions) Excluded (Expired) Exc…" at bounding box center [453, 134] width 84 height 16
select select ""pending""
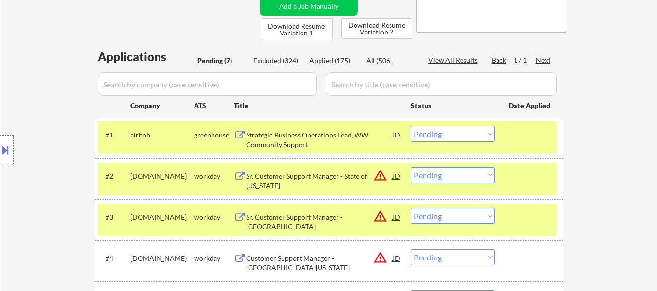
scroll to position [243, 0]
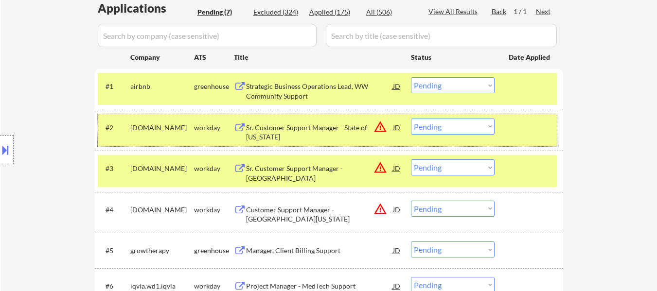
click at [537, 132] on div at bounding box center [529, 127] width 43 height 17
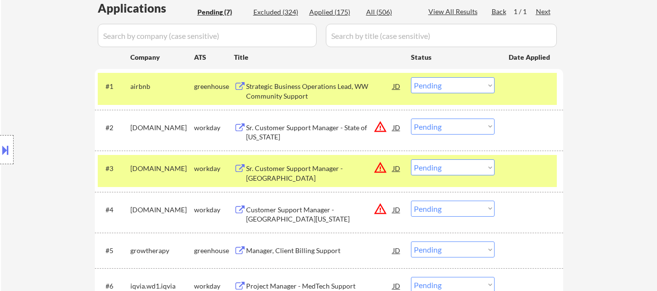
click at [529, 152] on div "#3 [DOMAIN_NAME] workday Sr. Customer Support Manager - Greater [GEOGRAPHIC_DAT…" at bounding box center [329, 171] width 468 height 41
click at [327, 130] on div "Sr. Customer Support Manager - State of [US_STATE]" at bounding box center [319, 132] width 147 height 19
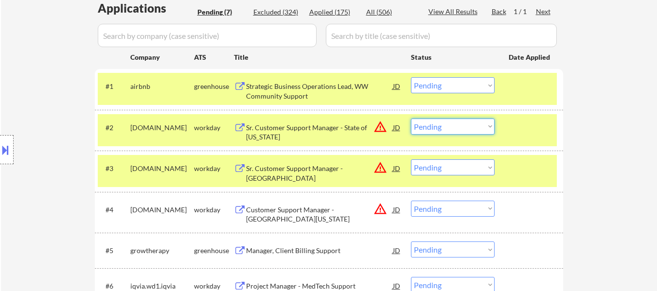
click at [478, 127] on select "Choose an option... Pending Applied Excluded (Questions) Excluded (Expired) Exc…" at bounding box center [453, 127] width 84 height 16
click at [411, 119] on select "Choose an option... Pending Applied Excluded (Questions) Excluded (Expired) Exc…" at bounding box center [453, 127] width 84 height 16
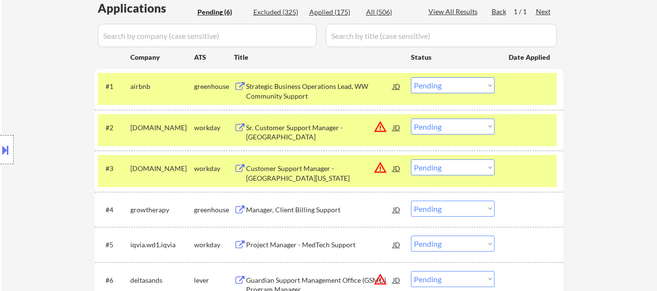
click at [480, 127] on select "Choose an option... Pending Applied Excluded (Questions) Excluded (Expired) Exc…" at bounding box center [453, 127] width 84 height 16
click at [411, 119] on select "Choose an option... Pending Applied Excluded (Questions) Excluded (Expired) Exc…" at bounding box center [453, 127] width 84 height 16
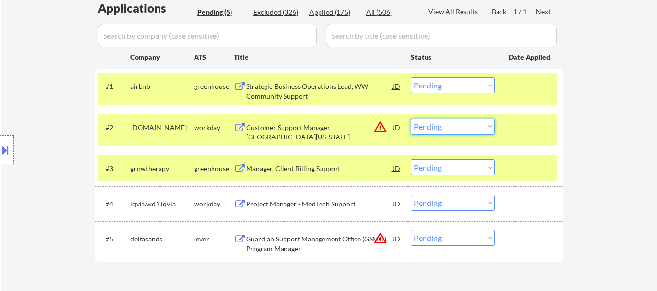
click at [466, 126] on select "Choose an option... Pending Applied Excluded (Questions) Excluded (Expired) Exc…" at bounding box center [453, 127] width 84 height 16
click at [411, 119] on select "Choose an option... Pending Applied Excluded (Questions) Excluded (Expired) Exc…" at bounding box center [453, 127] width 84 height 16
select select ""pending""
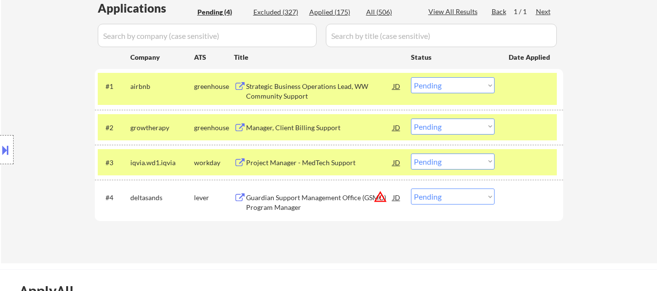
click at [512, 131] on div at bounding box center [529, 127] width 43 height 17
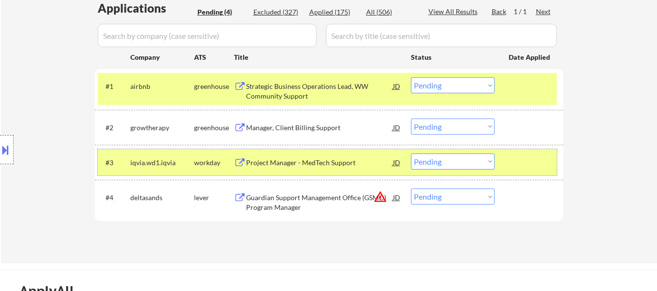
click at [514, 163] on div at bounding box center [529, 162] width 43 height 17
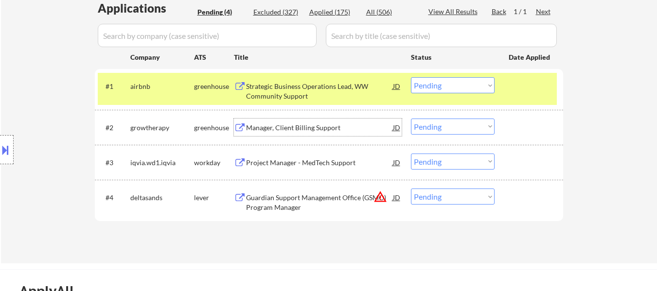
click at [311, 127] on div "Manager, Client Billing Support" at bounding box center [319, 128] width 147 height 10
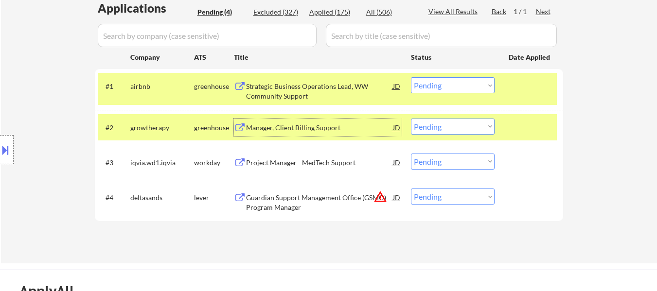
click at [475, 82] on select "Choose an option... Pending Applied Excluded (Questions) Excluded (Expired) Exc…" at bounding box center [453, 85] width 84 height 16
click at [411, 77] on select "Choose an option... Pending Applied Excluded (Questions) Excluded (Expired) Exc…" at bounding box center [453, 85] width 84 height 16
select select ""pending""
